Goal: Task Accomplishment & Management: Manage account settings

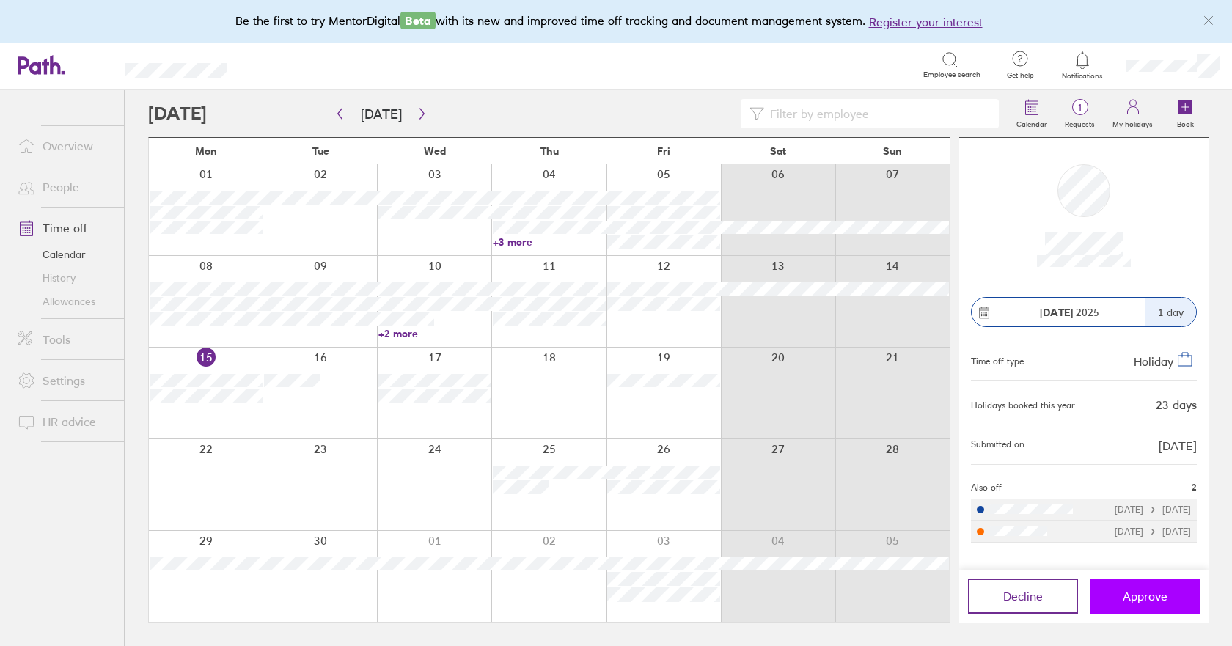
click at [1164, 602] on span "Approve" at bounding box center [1144, 595] width 45 height 13
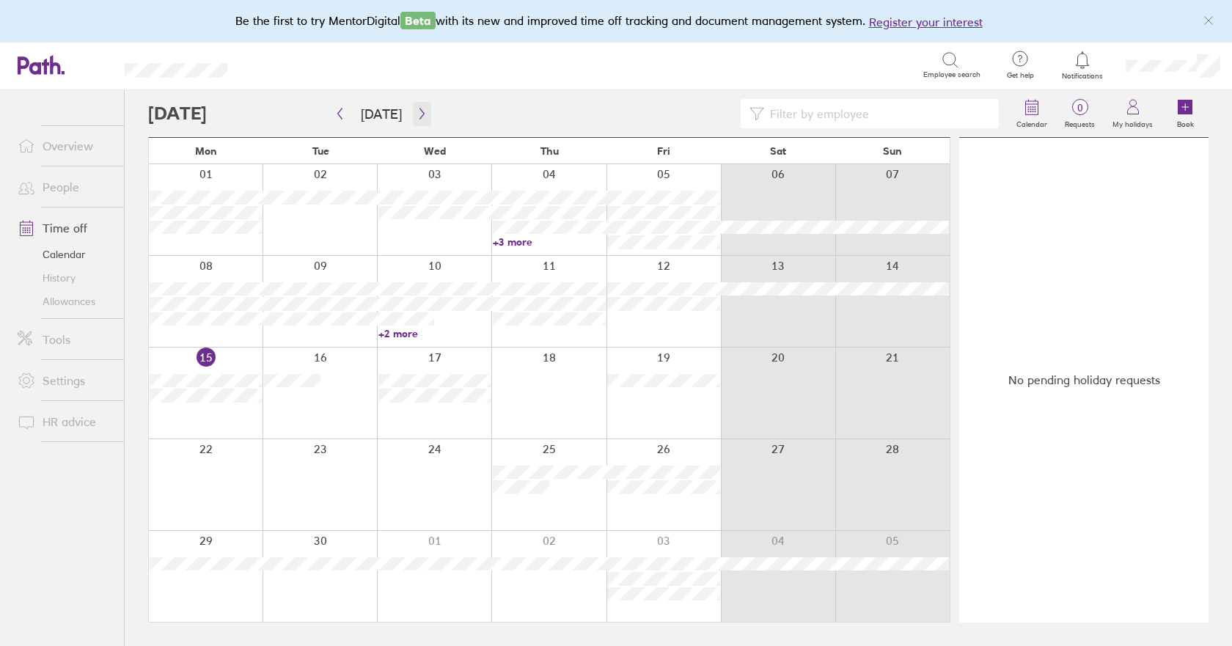
click at [421, 117] on icon "button" at bounding box center [421, 114] width 11 height 12
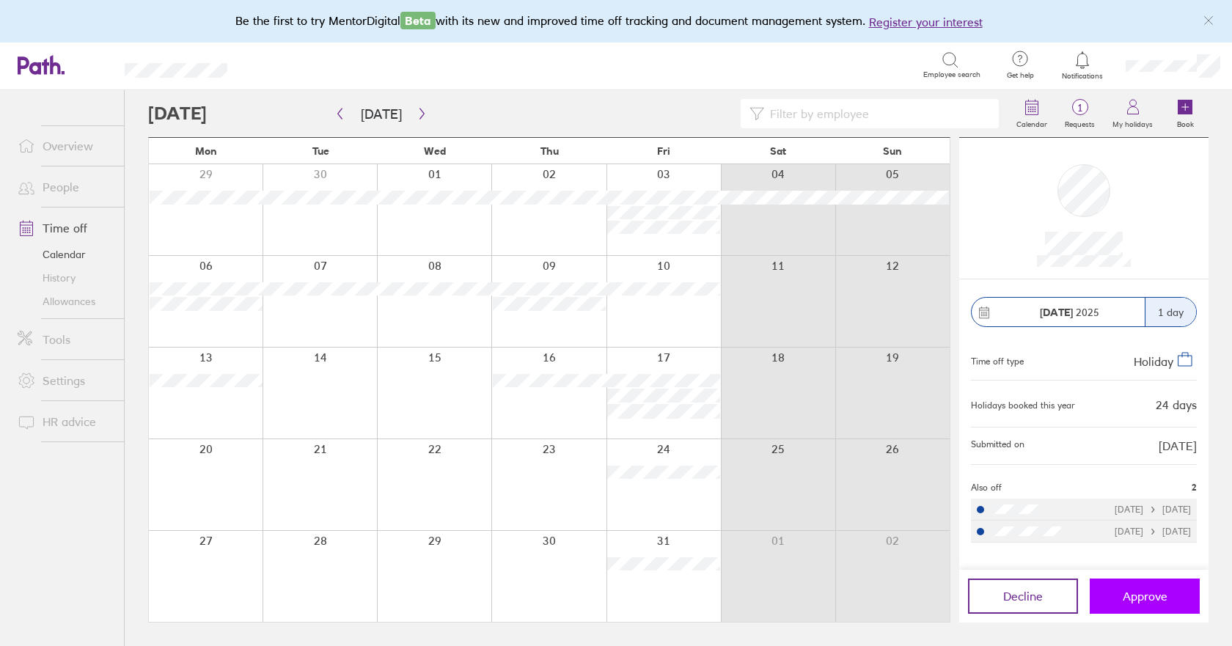
click at [1124, 591] on span "Approve" at bounding box center [1144, 595] width 45 height 13
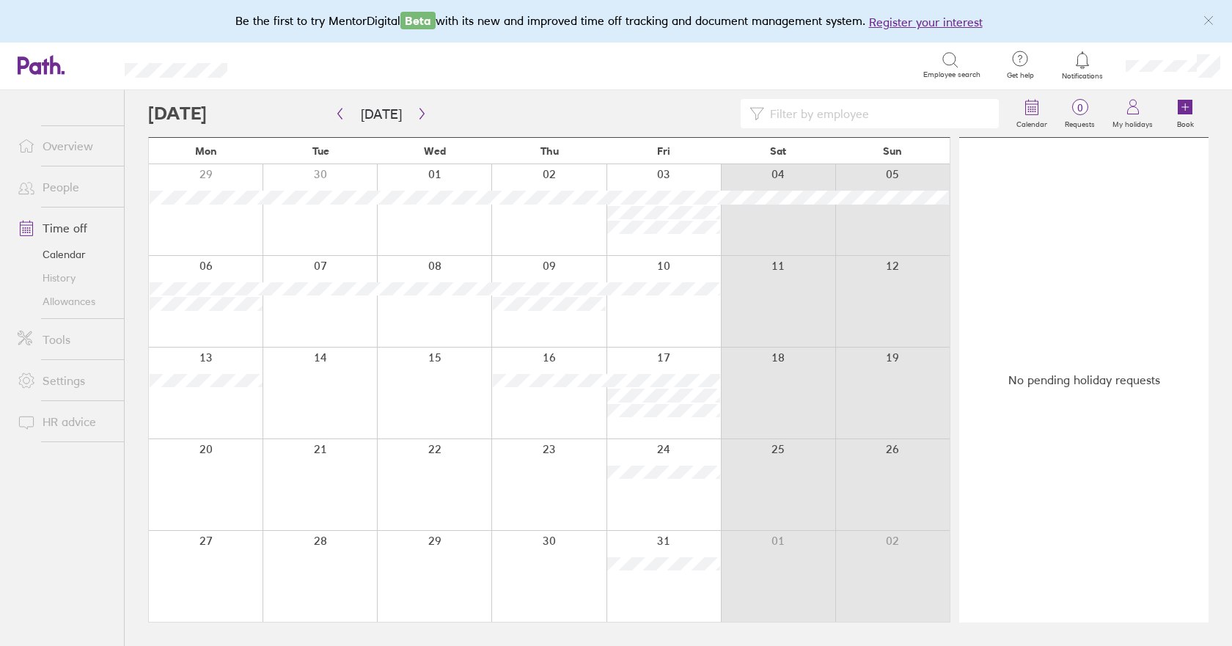
click at [81, 306] on link "Allowances" at bounding box center [65, 301] width 118 height 23
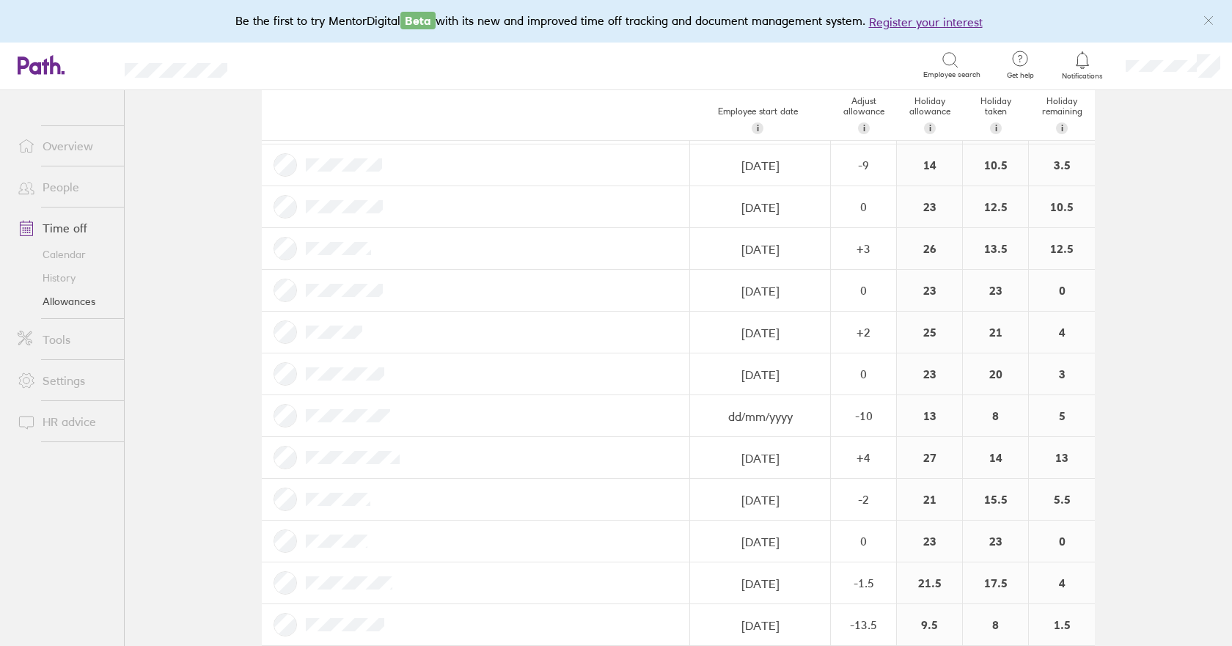
scroll to position [432, 0]
